Goal: Task Accomplishment & Management: Complete application form

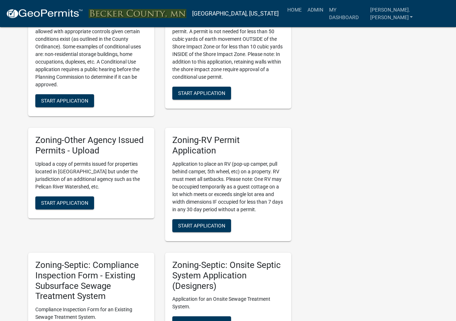
scroll to position [793, 0]
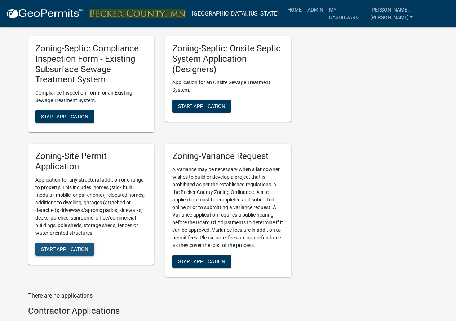
click at [48, 250] on span "Start Application" at bounding box center [64, 249] width 47 height 6
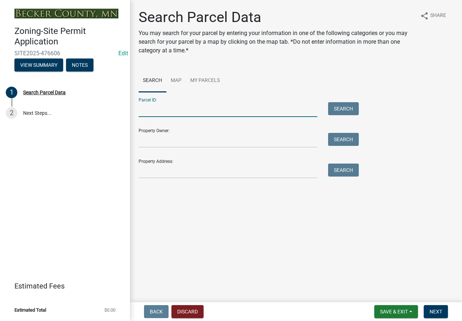
click at [232, 112] on input "Parcel ID:" at bounding box center [227, 109] width 179 height 15
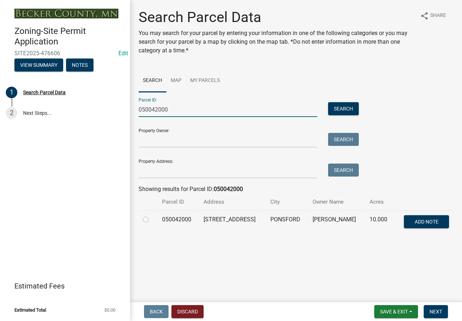
type input "050042000"
click at [151, 215] on label at bounding box center [151, 215] width 0 height 0
click at [151, 219] on input "radio" at bounding box center [153, 217] width 5 height 5
radio input "true"
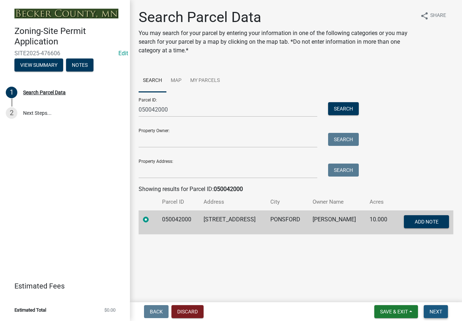
click at [431, 308] on span "Next" at bounding box center [435, 311] width 13 height 6
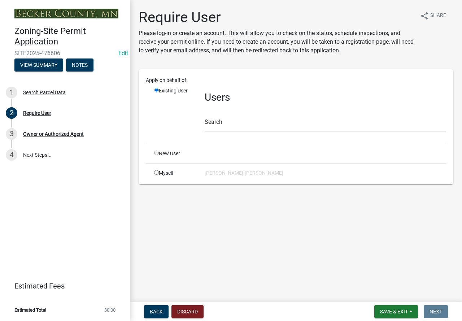
click at [156, 152] on input "radio" at bounding box center [156, 152] width 5 height 5
radio input "true"
radio input "false"
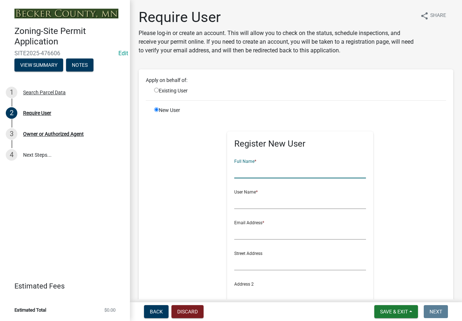
click at [276, 173] on input "text" at bounding box center [300, 170] width 132 height 15
type input "[PERSON_NAME]"
click at [247, 204] on input "text" at bounding box center [300, 201] width 132 height 15
drag, startPoint x: 272, startPoint y: 173, endPoint x: 202, endPoint y: 174, distance: 69.3
click at [202, 174] on div "Register New User Full Name * [PERSON_NAME] User Name * Email Address * Street …" at bounding box center [299, 276] width 313 height 325
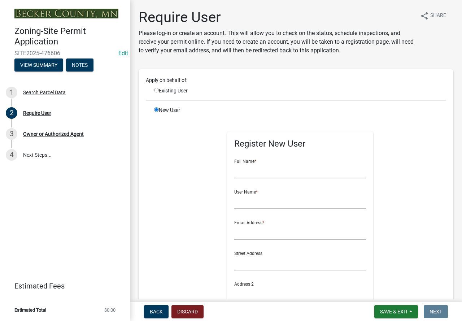
click at [263, 94] on div "Existing User" at bounding box center [300, 91] width 303 height 8
click at [157, 88] on input "radio" at bounding box center [156, 90] width 5 height 5
radio input "true"
radio input "false"
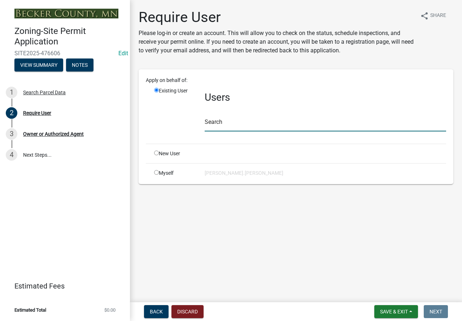
click at [217, 125] on input "text" at bounding box center [324, 123] width 241 height 15
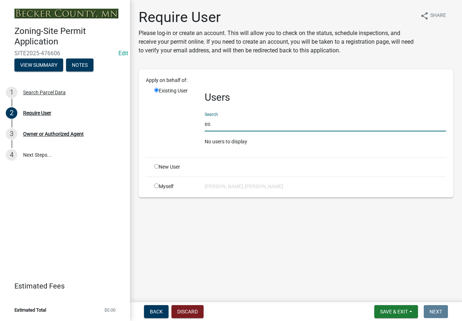
type input "e"
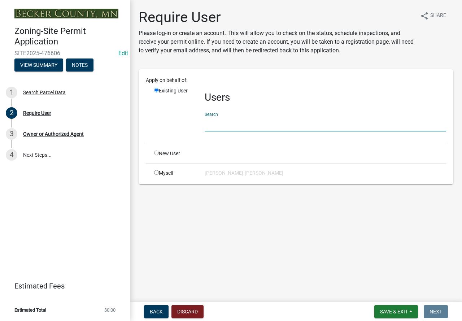
click at [158, 152] on input "radio" at bounding box center [156, 152] width 5 height 5
radio input "true"
radio input "false"
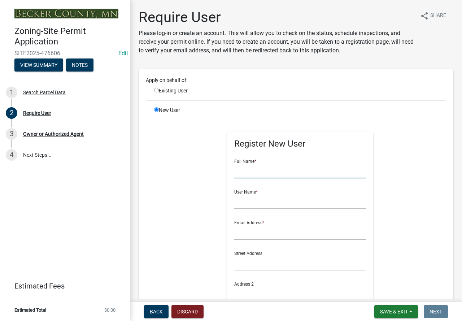
click at [259, 170] on input "text" at bounding box center [300, 170] width 132 height 15
type input "[PERSON_NAME]"
click at [252, 204] on input "text" at bounding box center [300, 201] width 132 height 15
type input "Essmith"
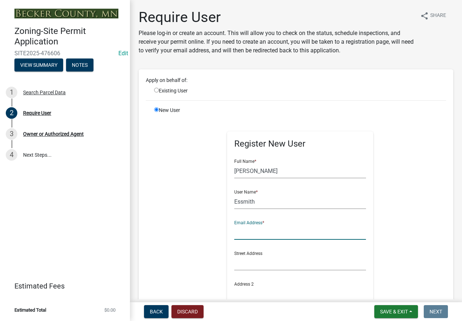
click at [254, 234] on input "text" at bounding box center [300, 232] width 132 height 15
type input "E"
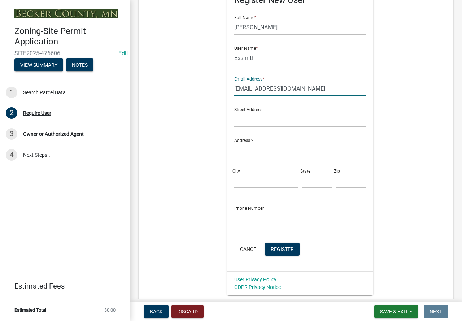
scroll to position [144, 0]
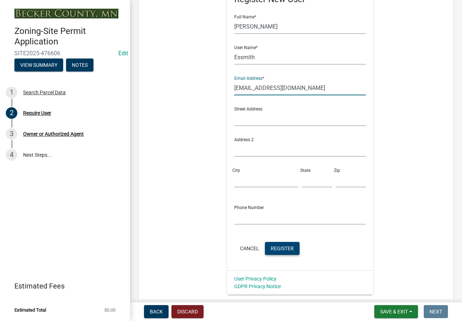
type input "[EMAIL_ADDRESS][DOMAIN_NAME]"
click at [276, 250] on span "Register" at bounding box center [281, 248] width 23 height 6
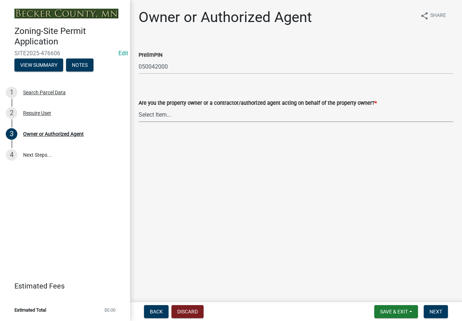
click at [203, 116] on select "Select Item... Property Owner Authorized Agent" at bounding box center [295, 114] width 314 height 15
click at [138, 107] on select "Select Item... Property Owner Authorized Agent" at bounding box center [295, 114] width 314 height 15
select select "3c674549-ed69-405f-b795-9fa3f7d47d9d"
click at [437, 315] on button "Next" at bounding box center [435, 311] width 24 height 13
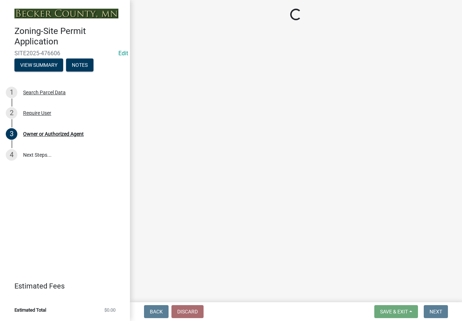
select select "c29c4161-b8ef-4693-9ad4-5275d74d13a6"
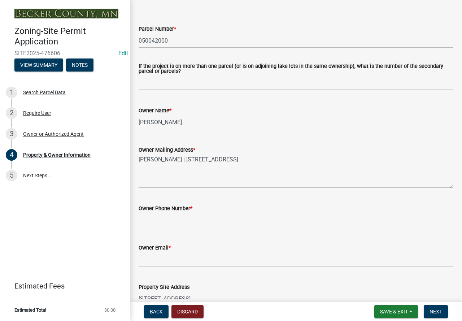
scroll to position [108, 0]
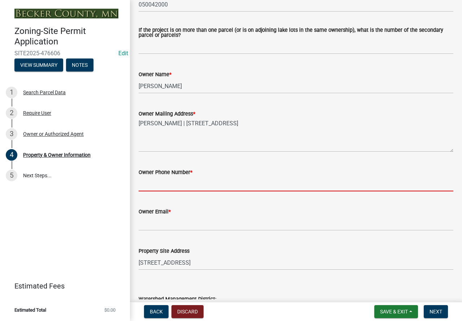
click at [174, 188] on input "Owner Phone Number *" at bounding box center [295, 183] width 314 height 15
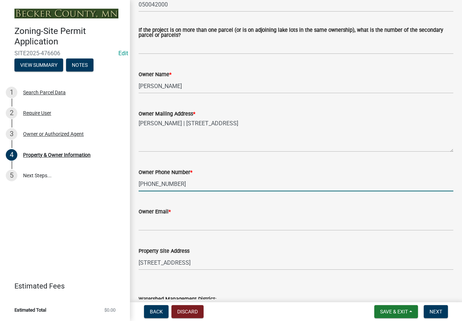
type input "[PHONE_NUMBER]"
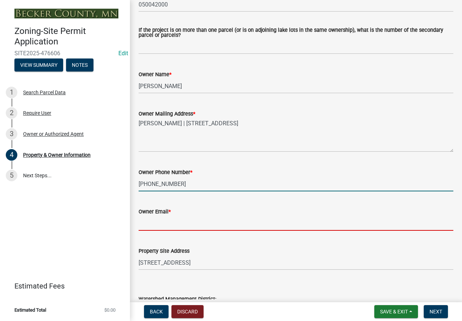
drag, startPoint x: 182, startPoint y: 221, endPoint x: 205, endPoint y: 210, distance: 25.5
click at [182, 221] on input "Owner Email *" at bounding box center [295, 223] width 314 height 15
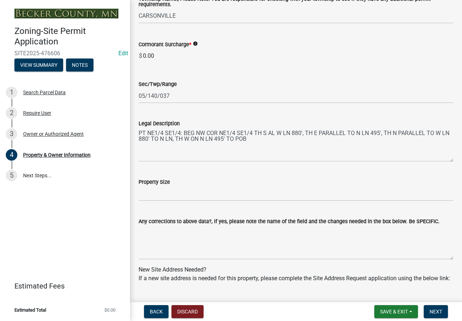
scroll to position [505, 0]
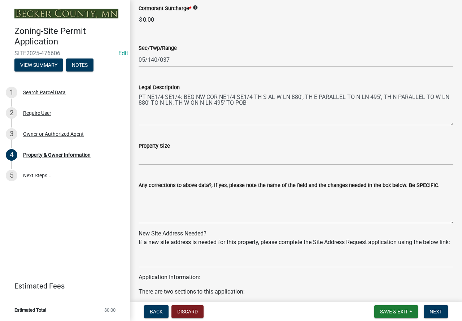
type input "[EMAIL_ADDRESS][DOMAIN_NAME]"
click at [151, 158] on input "Property Size" at bounding box center [295, 157] width 314 height 15
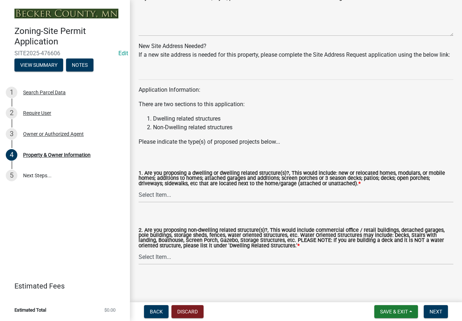
scroll to position [702, 0]
type input "10"
click at [314, 135] on div "Application Information: There are two sections to this application: Dwelling r…" at bounding box center [295, 105] width 314 height 81
click at [180, 195] on select "Select Item... Yes No" at bounding box center [295, 195] width 314 height 15
click at [138, 188] on select "Select Item... Yes No" at bounding box center [295, 195] width 314 height 15
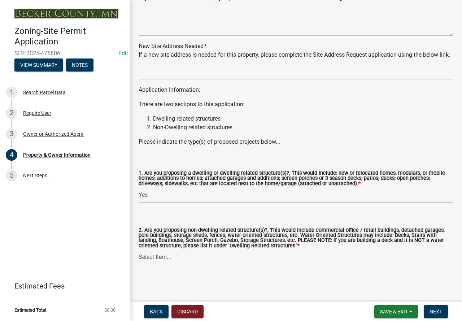
select select "f87eba17-8ed9-4ad8-aefc-fe36a3f3544b"
click at [171, 256] on select "Select Item... Yes No" at bounding box center [295, 257] width 314 height 15
click at [138, 250] on select "Select Item... Yes No" at bounding box center [295, 257] width 314 height 15
select select "393a978c-6bd5-4cb2-a6a0-db6feb8732b8"
click at [442, 311] on span "Next" at bounding box center [435, 311] width 13 height 6
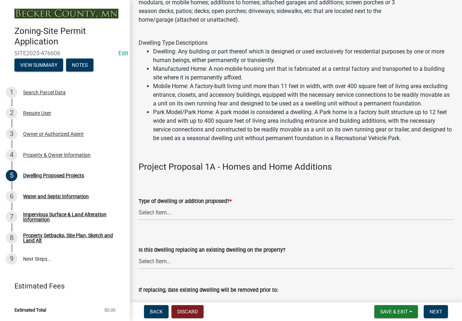
scroll to position [144, 0]
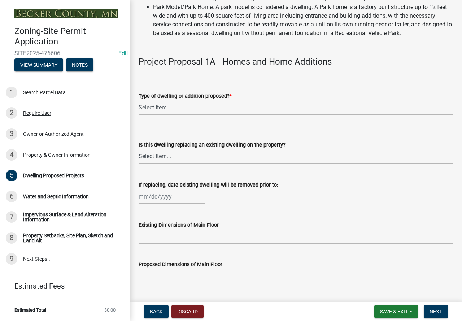
click at [167, 114] on select "Select Item... N/A - Not a dwelling New Home-Onsite Construction New Modular (E…" at bounding box center [295, 107] width 314 height 15
click at [138, 109] on select "Select Item... N/A - Not a dwelling New Home-Onsite Construction New Modular (E…" at bounding box center [295, 107] width 314 height 15
click at [215, 115] on select "Select Item... N/A - Not a dwelling New Home-Onsite Construction New Modular (E…" at bounding box center [295, 107] width 314 height 15
click at [138, 109] on select "Select Item... N/A - Not a dwelling New Home-Onsite Construction New Modular (E…" at bounding box center [295, 107] width 314 height 15
select select "84b60c6b-6fdb-4f64-9576-a1d6ea243cda"
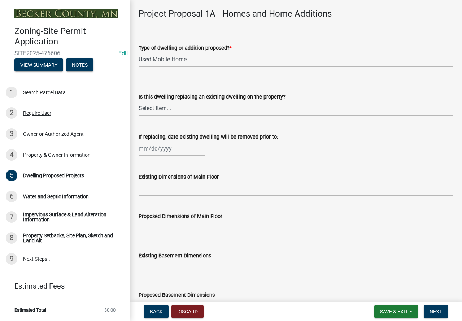
scroll to position [216, 0]
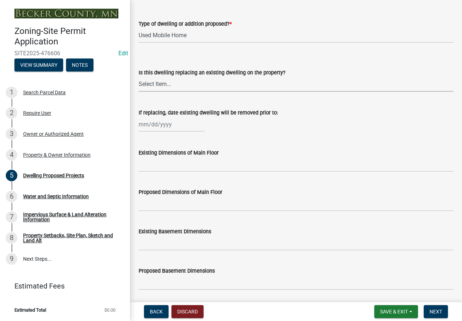
click at [166, 91] on select "Select Item... N/A Yes No" at bounding box center [295, 84] width 314 height 15
click at [138, 85] on select "Select Item... N/A Yes No" at bounding box center [295, 84] width 314 height 15
select select "566f81cc-4b3f-4ecb-9f16-a2b313352c61"
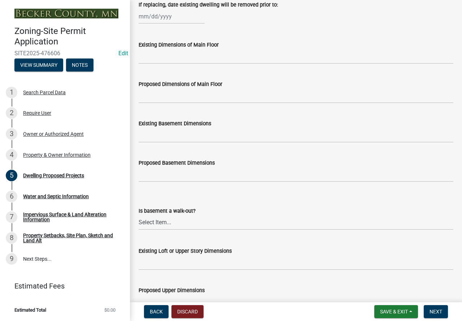
scroll to position [325, 0]
click at [153, 103] on input "Proposed Dimensions of Main Floor" at bounding box center [295, 95] width 314 height 15
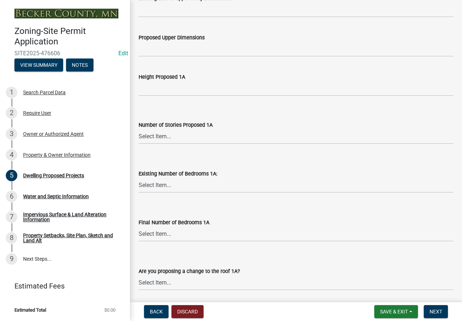
scroll to position [577, 0]
type input "14x70"
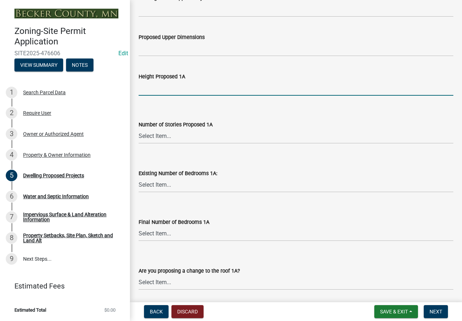
click at [181, 96] on input "Height Proposed 1A" at bounding box center [295, 88] width 314 height 15
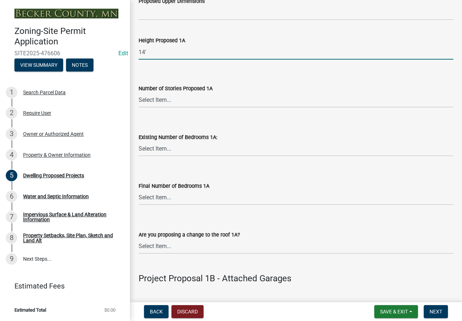
type input "14'"
click at [151, 107] on select "Select Item... N/A 1 1.25 1.5 1.75 2 2.25 2.5" at bounding box center [295, 100] width 314 height 15
click at [138, 101] on select "Select Item... N/A 1 1.25 1.5 1.75 2 2.25 2.5" at bounding box center [295, 100] width 314 height 15
select select "4f5e2784-8c40-49a3-b0e9-8f1a3cbab4f4"
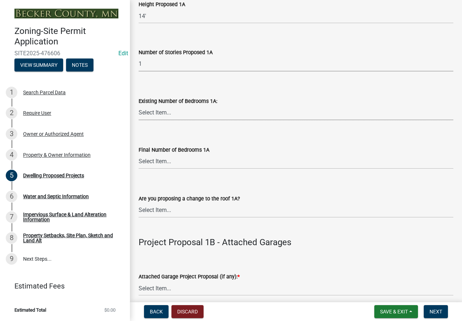
click at [159, 120] on select "Select Item... 0 1 2 3 4 5 6 7 8" at bounding box center [295, 112] width 314 height 15
click at [173, 169] on select "Select Item... 0 1 2 3 4 5 6 7 8" at bounding box center [295, 161] width 314 height 15
click at [138, 162] on select "Select Item... 0 1 2 3 4 5 6 7 8" at bounding box center [295, 161] width 314 height 15
select select "744d8552-d7ef-4cf1-b465-42901748f06c"
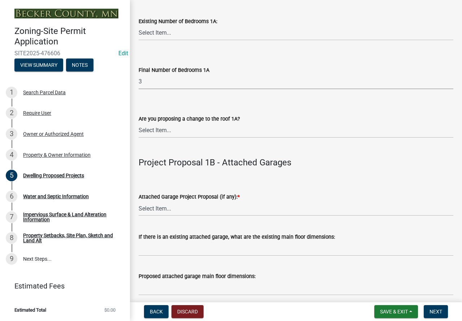
scroll to position [757, 0]
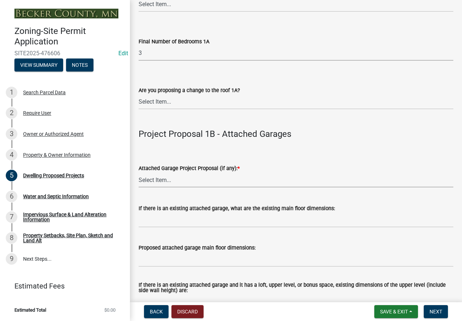
click at [175, 185] on select "Select Item... N/A New Attached Garage Addition to Attached Garage" at bounding box center [295, 179] width 314 height 15
click at [138, 181] on select "Select Item... N/A New Attached Garage Addition to Attached Garage" at bounding box center [295, 179] width 314 height 15
select select "11c1c089-3b44-43c0-9549-3c9eeea2451f"
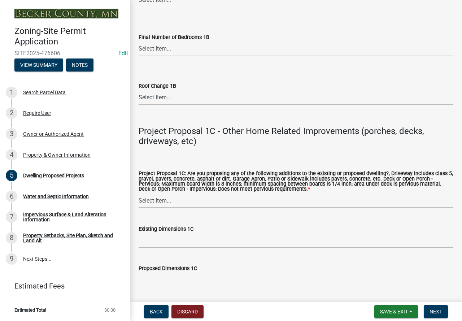
scroll to position [1298, 0]
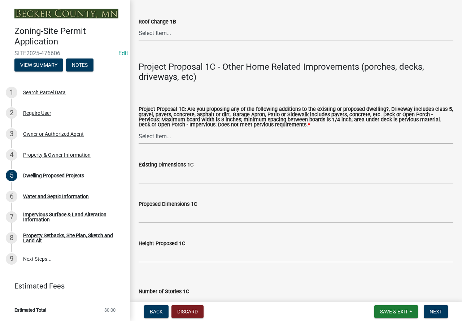
click at [177, 143] on select "Select Item... N/A Driveway Garage Apron Home Patio Sidewalk Deck - Pervious De…" at bounding box center [295, 136] width 314 height 15
click at [138, 138] on select "Select Item... N/A Driveway Garage Apron Home Patio Sidewalk Deck - Pervious De…" at bounding box center [295, 136] width 314 height 15
select select "0ceb8b90-6e92-4b1f-be25-acba4c819eff"
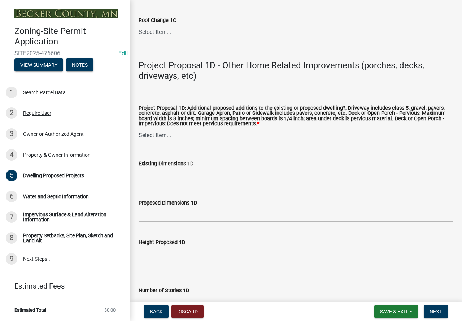
scroll to position [1659, 0]
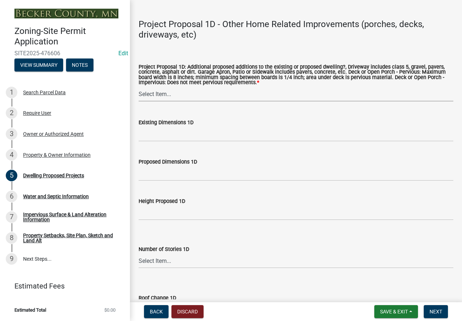
click at [171, 101] on select "Select Item... N/A Driveway Garage Apron Home Patio Sidewalk Deck - Pervious De…" at bounding box center [295, 94] width 314 height 15
click at [138, 96] on select "Select Item... N/A Driveway Garage Apron Home Patio Sidewalk Deck - Pervious De…" at bounding box center [295, 94] width 314 height 15
select select "ab9119d1-7da9-49c4-9fac-8c142204c89d"
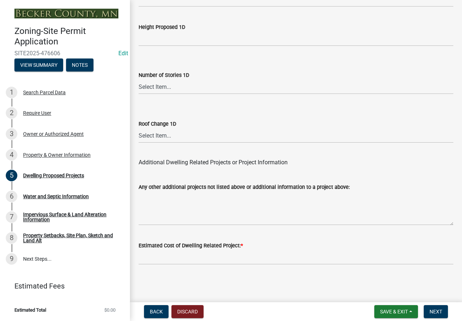
scroll to position [1843, 0]
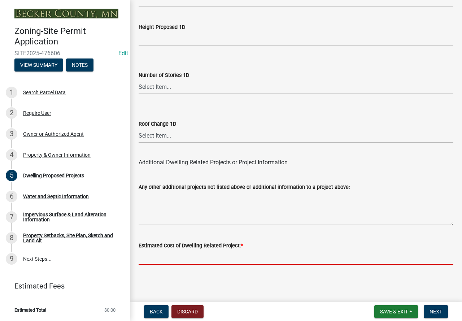
click at [170, 255] on input "text" at bounding box center [295, 257] width 314 height 15
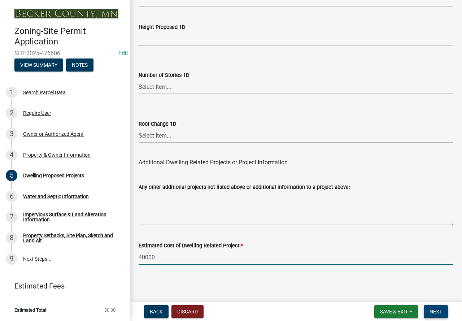
type input "40000"
click at [440, 312] on span "Next" at bounding box center [435, 311] width 13 height 6
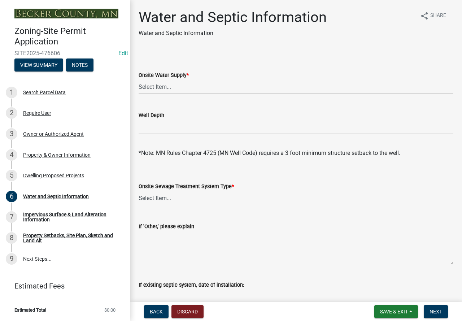
click at [192, 88] on select "Select Item... Well New Well to be Installed Attached to City Water System No o…" at bounding box center [295, 86] width 314 height 15
click at [138, 79] on select "Select Item... Well New Well to be Installed Attached to City Water System No o…" at bounding box center [295, 86] width 314 height 15
select select "295c6ba3-00c2-4229-aea3-8b4be6316de8"
click at [189, 199] on select "Select Item... No existing or proposed septic Proposed New or Corrected Septic …" at bounding box center [295, 197] width 314 height 15
click at [138, 190] on select "Select Item... No existing or proposed septic Proposed New or Corrected Septic …" at bounding box center [295, 197] width 314 height 15
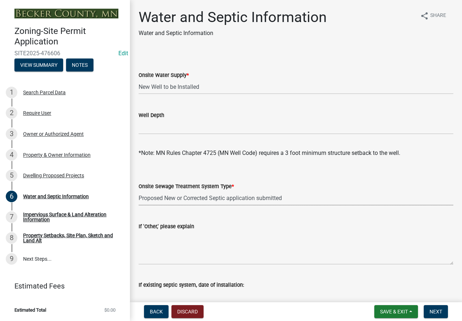
select select "4828487e-2007-429b-991d-671fae0459c9"
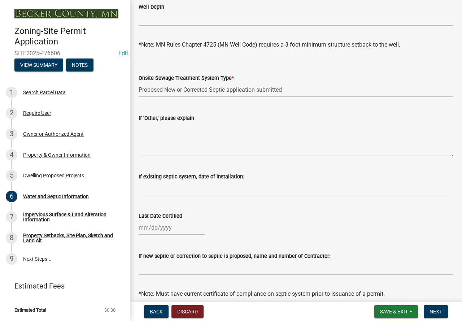
scroll to position [144, 0]
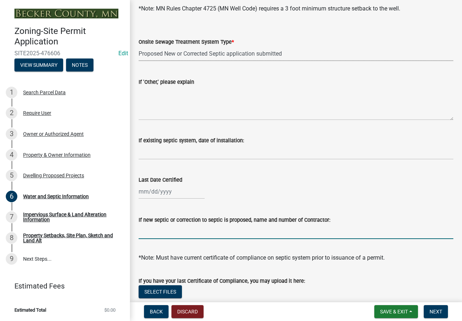
click at [183, 232] on input "If new septic or correction to septic is proposed, name and number of Contracto…" at bounding box center [295, 231] width 314 height 15
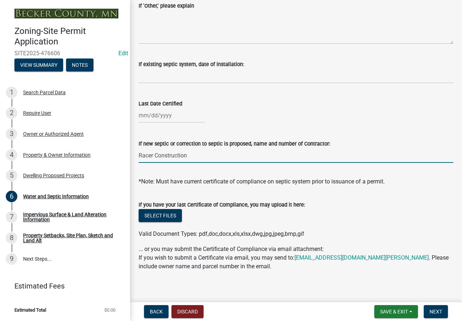
scroll to position [226, 0]
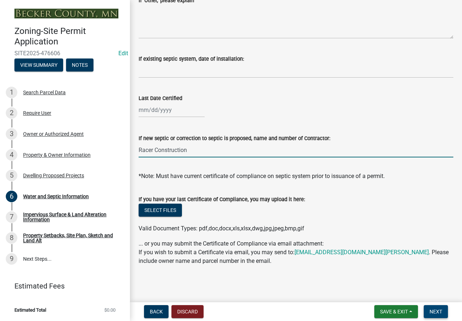
type input "Racer Construction"
click at [443, 313] on button "Next" at bounding box center [435, 311] width 24 height 13
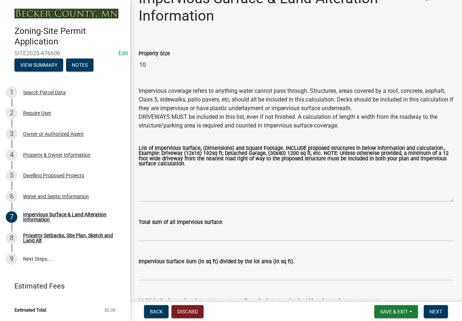
scroll to position [36, 0]
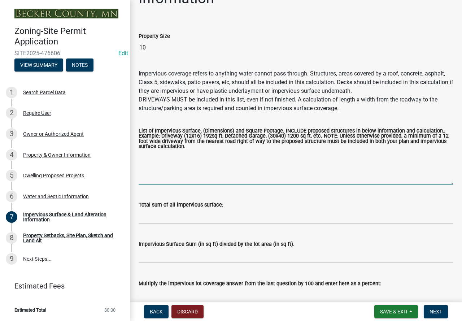
click at [173, 162] on textarea "List of Impervious Surface, (Dimensions) and Square Footage. INCLUDE proposed s…" at bounding box center [295, 167] width 314 height 34
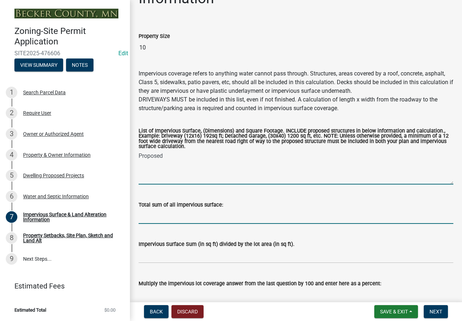
click at [146, 221] on input "Total sum of all impervious surface:" at bounding box center [295, 216] width 314 height 15
click at [180, 158] on textarea "Proposed" at bounding box center [295, 167] width 314 height 34
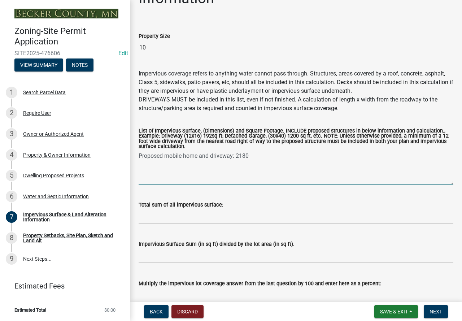
type textarea "Proposed mobile home and driveway: 2180"
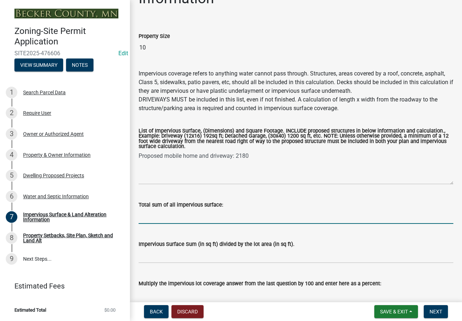
click at [191, 218] on input "Total sum of all impervious surface:" at bounding box center [295, 216] width 314 height 15
type input "2180"
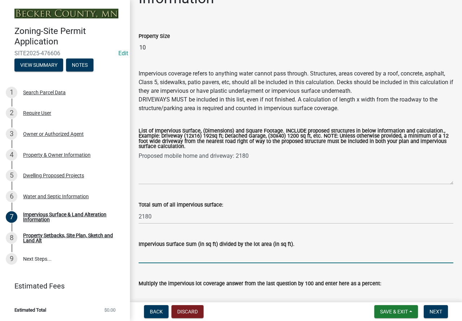
click at [192, 257] on input "Impervious Surface Sum (in sq ft) divided by the lot area (in sq ft)." at bounding box center [295, 255] width 314 height 15
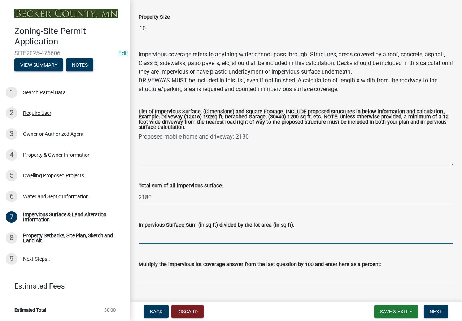
scroll to position [74, 0]
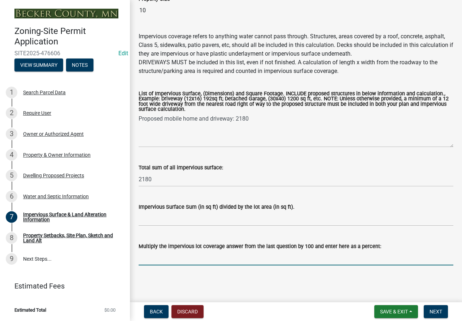
click at [156, 261] on input "Multiply the impervious lot coverage answer from the last question by 100 and e…" at bounding box center [295, 257] width 314 height 15
type input "Less than 1%"
click at [437, 309] on span "Next" at bounding box center [435, 311] width 13 height 6
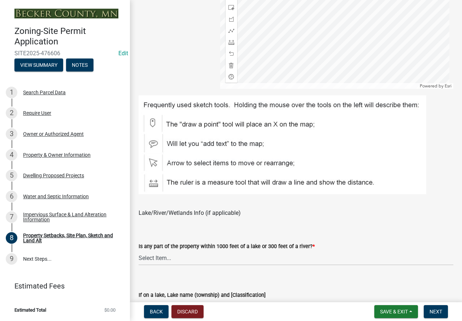
scroll to position [397, 0]
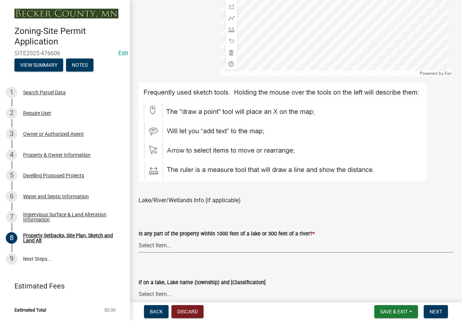
click at [202, 248] on select "Select Item... Shoreland-Riparian (Property is bordering a lake, river or strea…" at bounding box center [295, 245] width 314 height 15
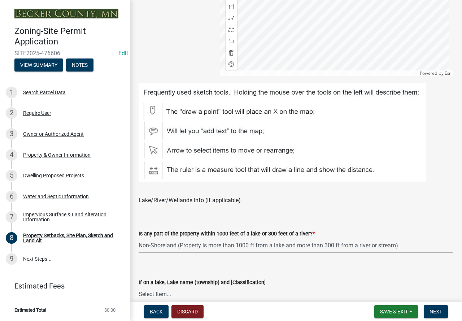
click at [138, 238] on select "Select Item... Shoreland-Riparian (Property is bordering a lake, river or strea…" at bounding box center [295, 245] width 314 height 15
select select "d89fbfa0-1150-4954-b91c-9d482c9530a3"
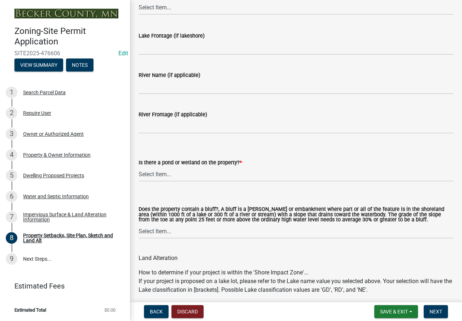
scroll to position [685, 0]
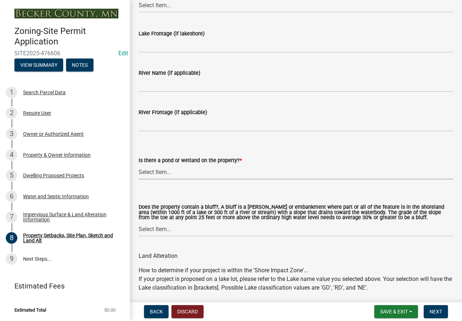
click at [204, 173] on select "Select Item... Yes No" at bounding box center [295, 171] width 314 height 15
click at [138, 165] on select "Select Item... Yes No" at bounding box center [295, 171] width 314 height 15
select select "b56a4575-9846-47cf-8067-c59a4853da22"
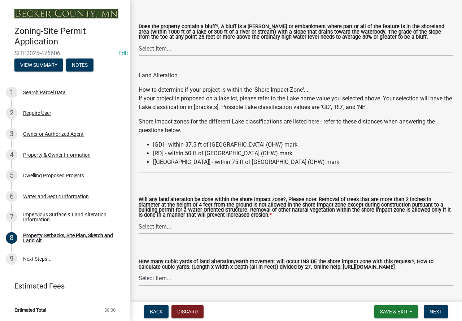
scroll to position [938, 0]
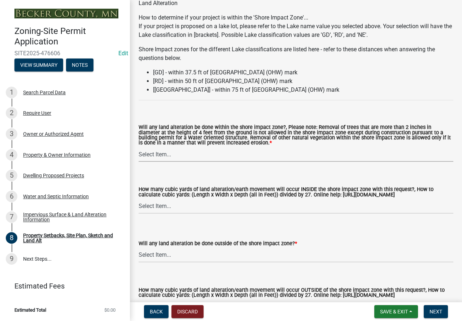
click at [177, 155] on select "Select Item... Yes No N/A" at bounding box center [295, 154] width 314 height 15
click at [138, 148] on select "Select Item... Yes No N/A" at bounding box center [295, 154] width 314 height 15
select select "12da6293-5841-4f5c-bd92-3658833964cd"
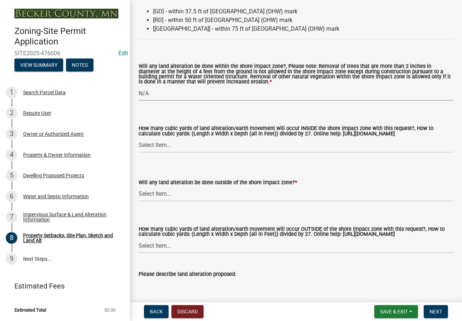
scroll to position [1010, 0]
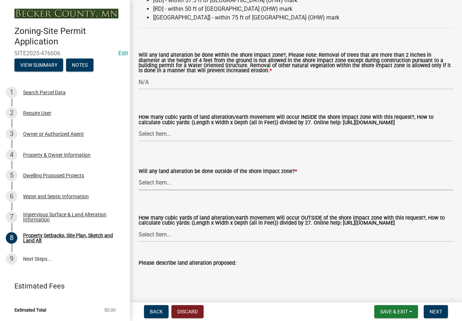
click at [202, 183] on select "Select Item... Yes No N/A" at bounding box center [295, 182] width 314 height 15
click at [138, 176] on select "Select Item... Yes No N/A" at bounding box center [295, 182] width 314 height 15
select select "5ad4ab64-b44e-481c-9000-9e5907aa74e1"
click at [196, 239] on select "Select Item... None 10 Cubic Yards or less 11-50 Cubic Yards Over 50 Cubic Yards" at bounding box center [295, 234] width 314 height 15
click at [138, 234] on select "Select Item... None 10 Cubic Yards or less 11-50 Cubic Yards Over 50 Cubic Yards" at bounding box center [295, 234] width 314 height 15
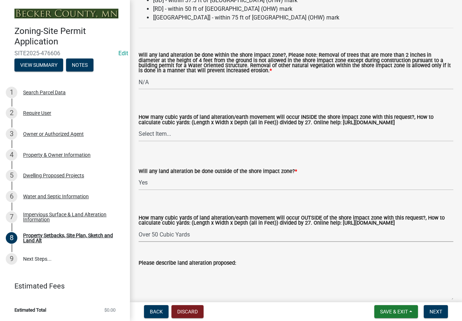
select select "e019de12-4845-45f2-ad10-5fb76eee0e55"
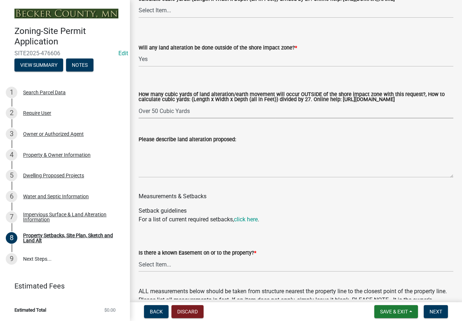
scroll to position [1154, 0]
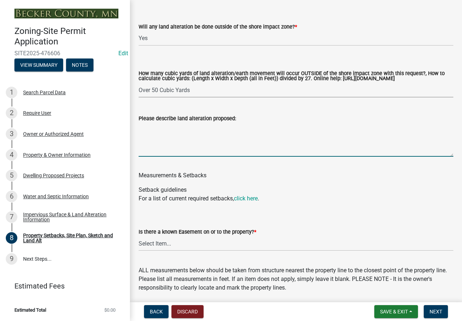
click at [163, 143] on textarea "Please describe land alteration proposed:" at bounding box center [295, 140] width 314 height 34
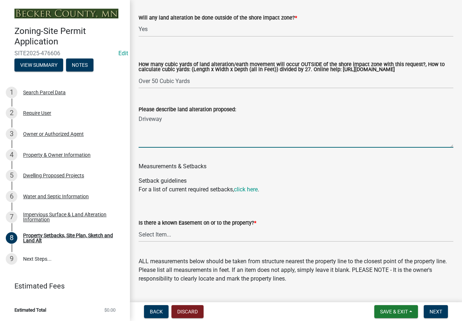
scroll to position [1190, 0]
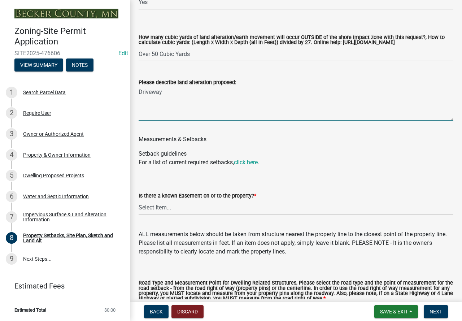
type textarea "Driveway"
click at [206, 214] on select "Select Item... Yes No" at bounding box center [295, 207] width 314 height 15
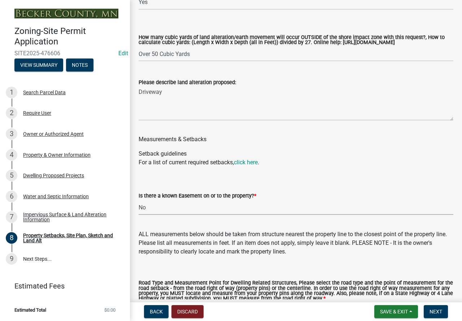
click at [138, 207] on select "Select Item... Yes No" at bounding box center [295, 207] width 314 height 15
select select "c8b8ea71-7088-4e87-a493-7bc88cc2835b"
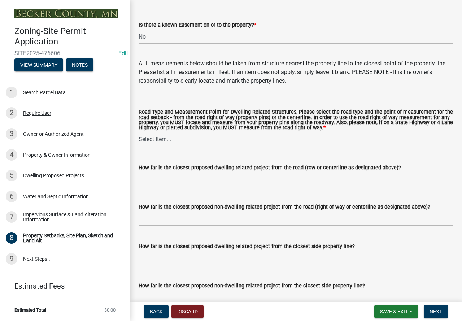
scroll to position [1370, 0]
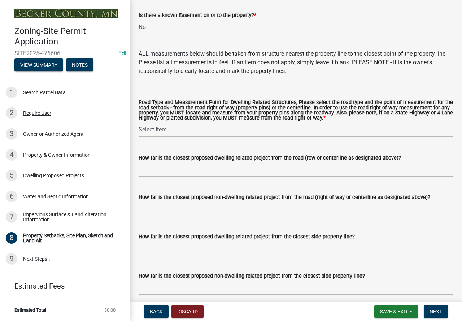
click at [149, 135] on select "Select Item... Private Easement - Right of Way Private Easement - Centerline Pu…" at bounding box center [295, 129] width 314 height 15
click at [138, 129] on select "Select Item... Private Easement - Right of Way Private Easement - Centerline Pu…" at bounding box center [295, 129] width 314 height 15
select select "a4ce8fad-3c47-4e2b-9375-28a8f2ee630b"
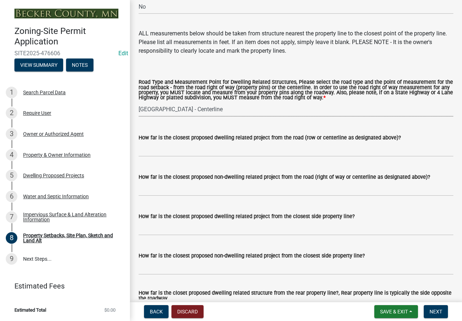
scroll to position [1407, 0]
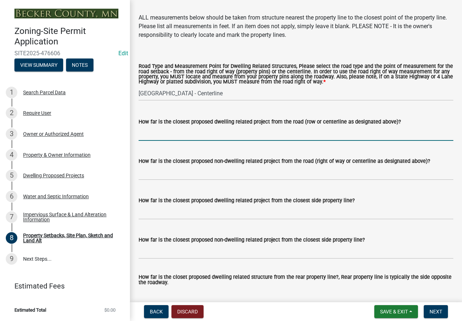
click at [148, 141] on input "How far is the closest proposed dwelling related project from the road (row or …" at bounding box center [295, 133] width 314 height 15
type input "100+"
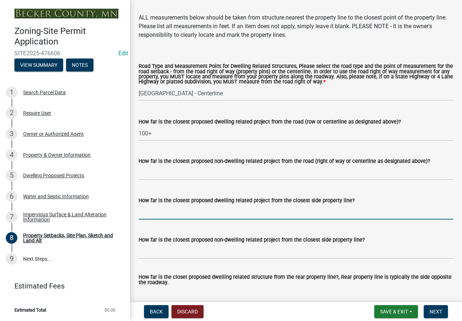
click at [156, 219] on input "How far is the closest proposed dwelling related project from the closest side …" at bounding box center [295, 211] width 314 height 15
type input "10+"
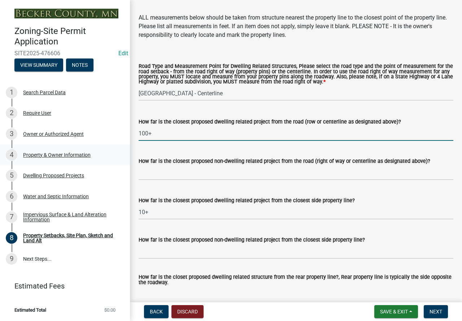
drag, startPoint x: 157, startPoint y: 142, endPoint x: 128, endPoint y: 149, distance: 29.9
click at [128, 149] on div "Zoning-Site Permit Application SITE2025-476606 Edit View Summary Notes 1 Search…" at bounding box center [231, 160] width 462 height 321
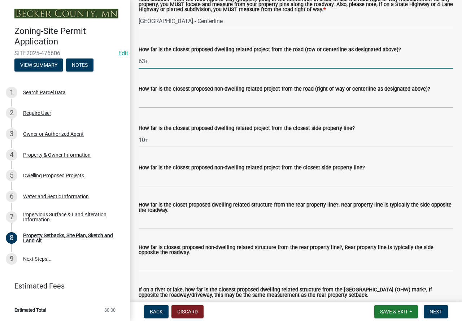
scroll to position [1515, 0]
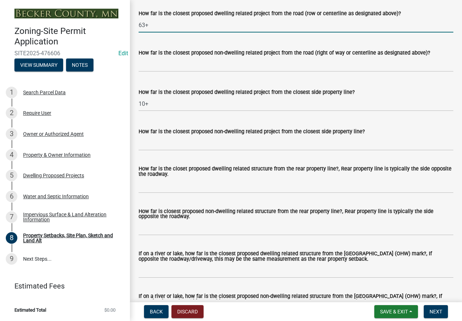
type input "63+"
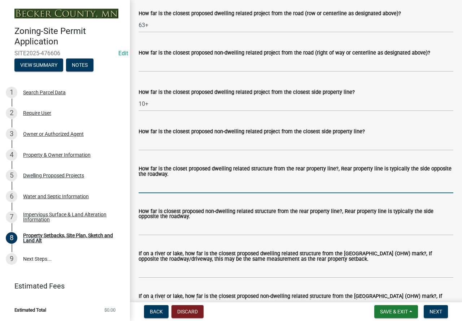
click at [196, 193] on input "How far is the closet proposed dwelling related structure from the rear propert…" at bounding box center [295, 185] width 314 height 15
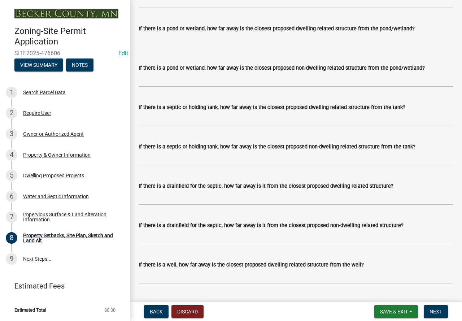
scroll to position [1911, 0]
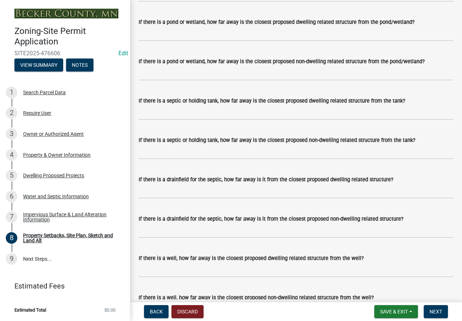
type input "40+"
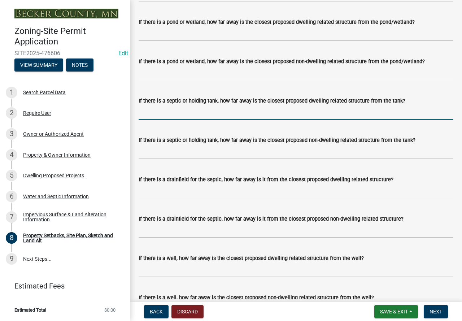
click at [158, 120] on input "If there is a septic or holding tank, how far away is the closest proposed dwel…" at bounding box center [295, 112] width 314 height 15
type input "10+"
click at [171, 198] on input "If there is a drainfield for the septic, how far away is it from the closest pr…" at bounding box center [295, 191] width 314 height 15
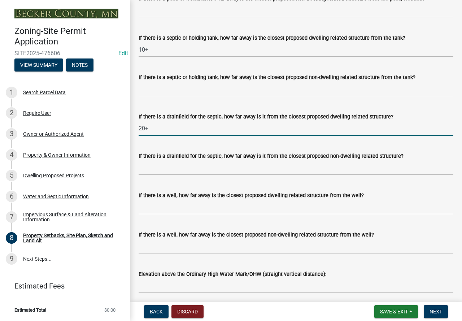
scroll to position [1984, 0]
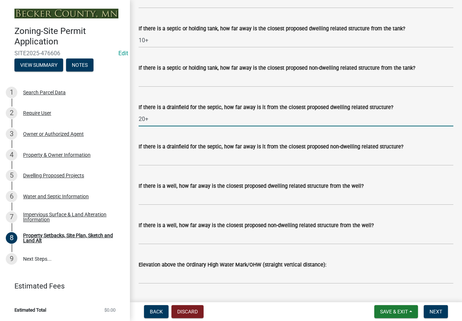
type input "20+"
drag, startPoint x: 153, startPoint y: 207, endPoint x: 148, endPoint y: 208, distance: 5.4
click at [151, 205] on input "If there is a well, how far away is the closest proposed dwelling related struc…" at bounding box center [295, 197] width 314 height 15
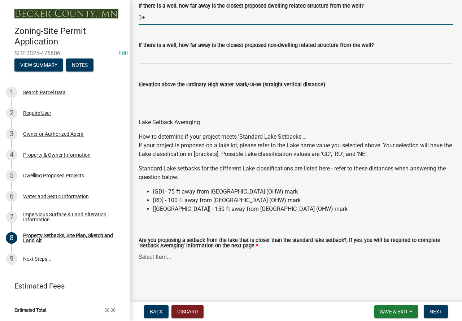
scroll to position [2173, 0]
type input "3+"
click at [172, 260] on select "Select Item... Yes No N/A" at bounding box center [295, 257] width 314 height 15
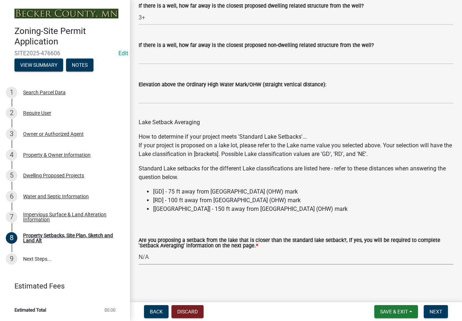
click at [138, 250] on select "Select Item... Yes No N/A" at bounding box center [295, 257] width 314 height 15
select select "4421853d-5e11-4b64-95ec-6c47066881cc"
click at [441, 314] on span "Next" at bounding box center [435, 311] width 13 height 6
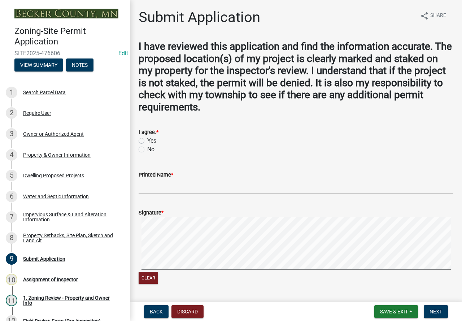
click at [147, 140] on label "Yes" at bounding box center [151, 140] width 9 height 9
click at [147, 140] on input "Yes" at bounding box center [149, 138] width 5 height 5
radio input "true"
click at [173, 188] on input "Printed Name *" at bounding box center [295, 186] width 314 height 15
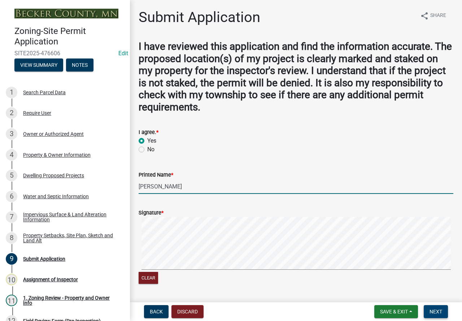
type input "[PERSON_NAME]"
click at [437, 313] on span "Next" at bounding box center [435, 311] width 13 height 6
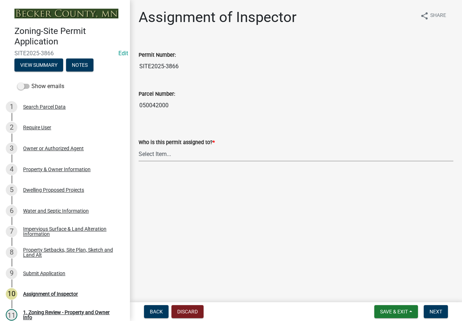
click at [153, 153] on select "Select Item... [PERSON_NAME] [PERSON_NAME] [PERSON_NAME] [PERSON_NAME] [PERSON_…" at bounding box center [295, 153] width 314 height 15
click at [138, 146] on select "Select Item... [PERSON_NAME] [PERSON_NAME] [PERSON_NAME] [PERSON_NAME] [PERSON_…" at bounding box center [295, 153] width 314 height 15
select select "46a4e5dd-5e54-4833-a695-492bd64ca2bd"
click at [437, 314] on span "Next" at bounding box center [435, 311] width 13 height 6
